Goal: Use online tool/utility: Utilize a website feature to perform a specific function

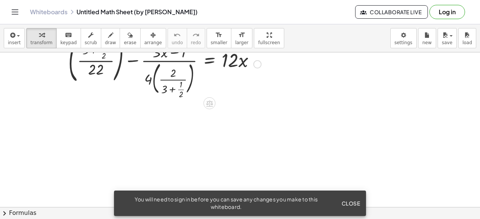
scroll to position [37, 0]
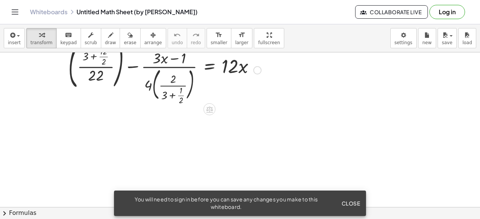
click at [182, 87] on div at bounding box center [164, 69] width 200 height 67
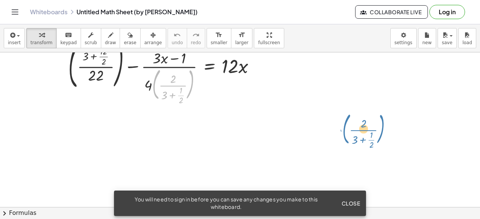
drag, startPoint x: 157, startPoint y: 79, endPoint x: 361, endPoint y: 119, distance: 207.5
click at [362, 120] on div "· ( · 2 · ( + 3 + · 1 · 2 ) ) + ( · · 2 · ( + 3 + · 12 · 2 ) · 22 ) − · ( + · 3…" at bounding box center [240, 170] width 480 height 310
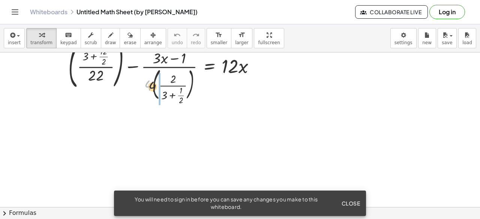
drag, startPoint x: 147, startPoint y: 84, endPoint x: 211, endPoint y: 87, distance: 64.5
click at [207, 91] on div at bounding box center [164, 69] width 200 height 67
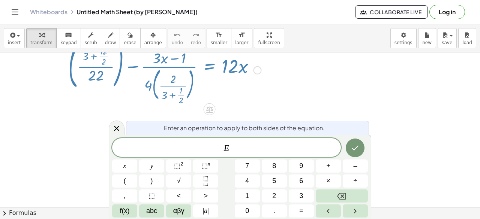
drag, startPoint x: 211, startPoint y: 86, endPoint x: 51, endPoint y: 121, distance: 163.9
click at [51, 121] on div at bounding box center [240, 170] width 480 height 310
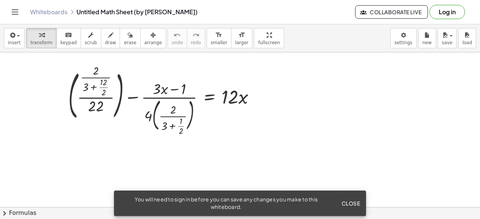
scroll to position [0, 0]
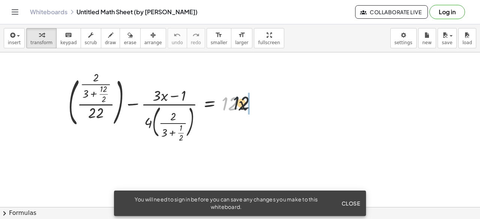
drag, startPoint x: 232, startPoint y: 105, endPoint x: 271, endPoint y: 103, distance: 38.7
click at [268, 105] on div "· 12 + ( · · 2 · ( + 3 + · 12 · 2 ) · 22 ) − · ( + · 3 · x − 1 ) · 4 · ( · 2 · …" at bounding box center [240, 207] width 480 height 310
click at [271, 103] on div at bounding box center [240, 207] width 480 height 310
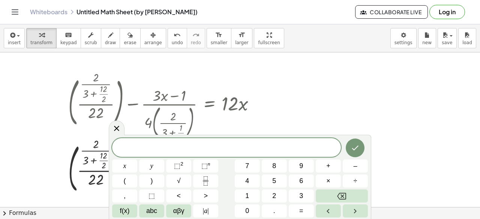
click at [270, 174] on div "​ x y ⬚ 2 ⬚ n 7 8 9 + – ( ) √ 4 5 6 × ÷ , ⬚ < > 1 2 3 f(x) abc αβγ | a | 0 . =" at bounding box center [240, 177] width 256 height 79
click at [267, 189] on div "x y ⬚ 2 ⬚ n 7 8 9 + – ( ) √ 4 5 6 × ÷ , ⬚ < > 1 2 3 f(x) abc αβγ | a | 0 . =" at bounding box center [240, 178] width 256 height 80
click at [280, 195] on button "2" at bounding box center [274, 196] width 25 height 13
click at [278, 186] on button "5" at bounding box center [274, 181] width 25 height 13
click at [360, 149] on button "Done" at bounding box center [355, 148] width 19 height 19
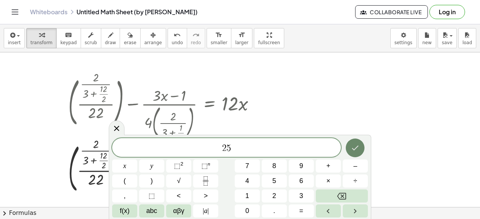
click at [360, 149] on div at bounding box center [240, 207] width 480 height 310
drag, startPoint x: 70, startPoint y: 86, endPoint x: 213, endPoint y: 133, distance: 150.7
click at [213, 140] on body "Graspable Math Activities Get Started Activity Bank Assigned Work Classes White…" at bounding box center [240, 109] width 480 height 219
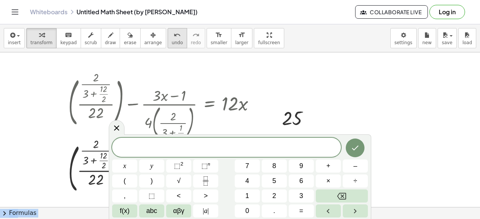
click at [172, 40] on span "undo" at bounding box center [177, 42] width 11 height 5
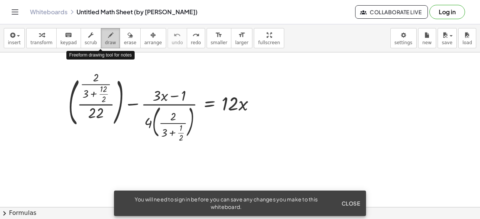
click at [105, 43] on span "draw" at bounding box center [110, 42] width 11 height 5
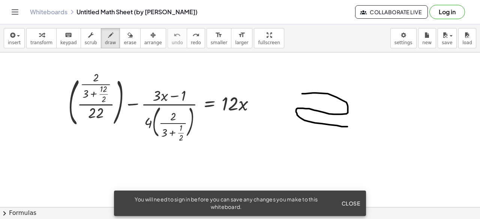
drag, startPoint x: 305, startPoint y: 93, endPoint x: 348, endPoint y: 126, distance: 53.7
click at [348, 126] on div at bounding box center [240, 207] width 480 height 310
click at [354, 203] on span "Close" at bounding box center [350, 203] width 19 height 7
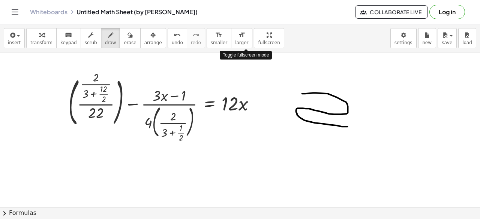
drag, startPoint x: 246, startPoint y: 46, endPoint x: 246, endPoint y: 79, distance: 32.6
click at [246, 79] on div "insert select one: Math Expression Function Text Youtube Video Graphing Geometr…" at bounding box center [240, 121] width 480 height 195
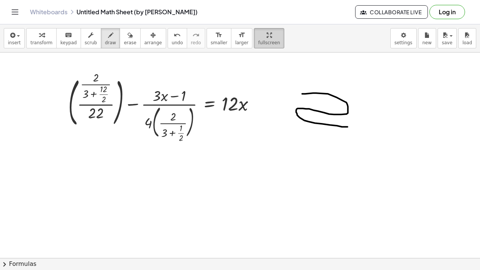
drag, startPoint x: 246, startPoint y: 15, endPoint x: 246, endPoint y: -17, distance: 32.6
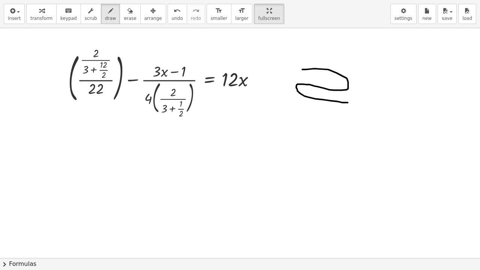
click at [246, 0] on html "Graspable Math Activities Get Started Activity Bank Assigned Work Classes White…" at bounding box center [240, 135] width 480 height 270
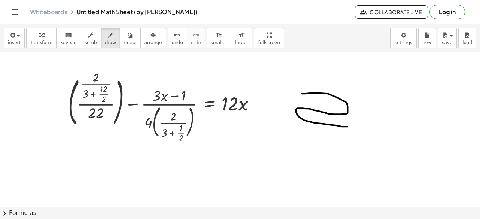
click at [13, 10] on icon "Toggle navigation" at bounding box center [15, 12] width 6 height 4
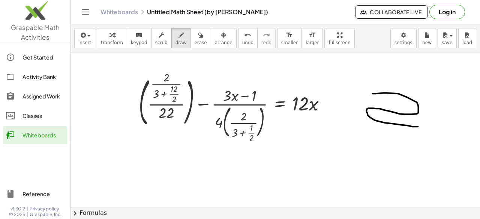
click at [23, 35] on span "Graspable Math Activities" at bounding box center [35, 32] width 49 height 18
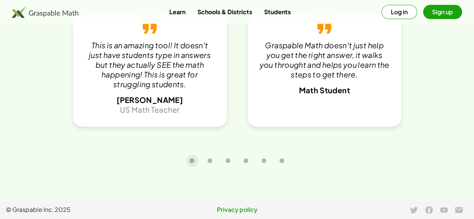
scroll to position [1593, 0]
